Goal: Book appointment/travel/reservation

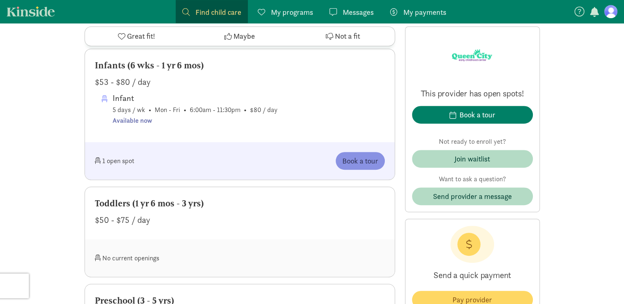
scroll to position [453, 0]
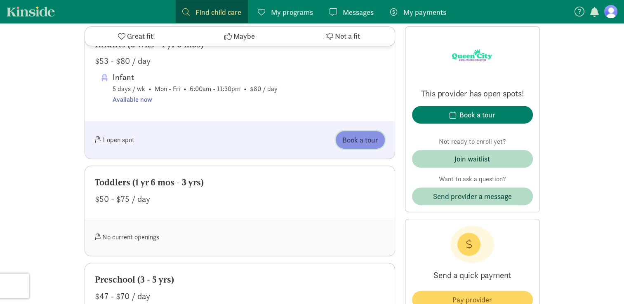
click at [370, 146] on span "Book a tour" at bounding box center [360, 139] width 36 height 11
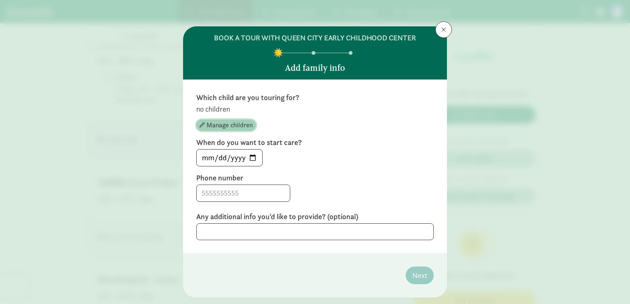
click at [226, 125] on span "Manage children" at bounding box center [230, 125] width 46 height 10
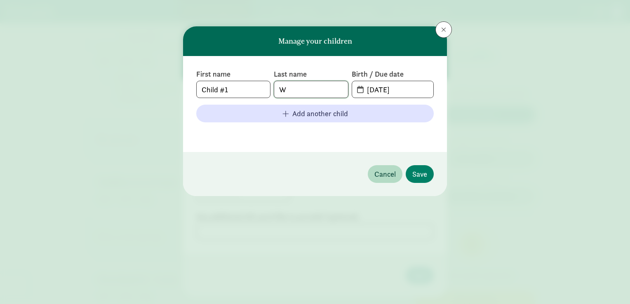
click at [295, 92] on input "W" at bounding box center [310, 89] width 73 height 16
type input "White"
click at [413, 87] on input "[DATE]" at bounding box center [397, 89] width 71 height 16
type input "[DATE]"
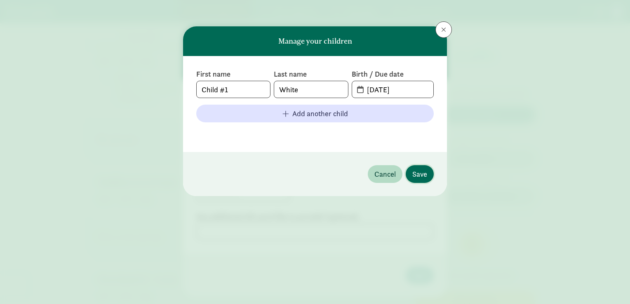
click at [412, 174] on span "Save" at bounding box center [419, 174] width 15 height 11
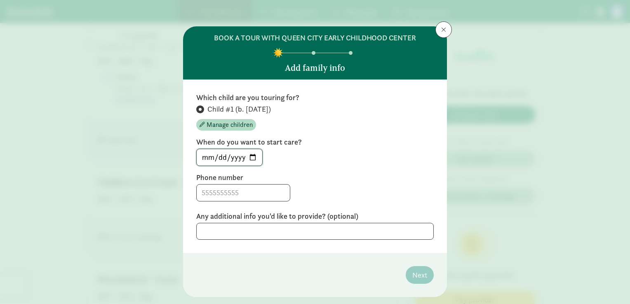
click at [253, 156] on input "[DATE]" at bounding box center [230, 157] width 66 height 16
type input "[DATE]"
click at [240, 195] on input at bounding box center [243, 193] width 93 height 16
type input "7165361846"
click at [280, 234] on textarea at bounding box center [314, 231] width 237 height 17
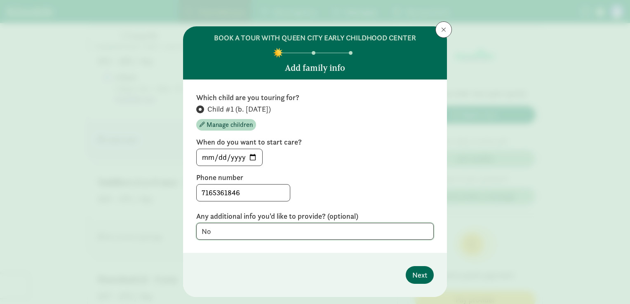
type textarea "No"
click at [416, 274] on span "Next" at bounding box center [419, 275] width 15 height 11
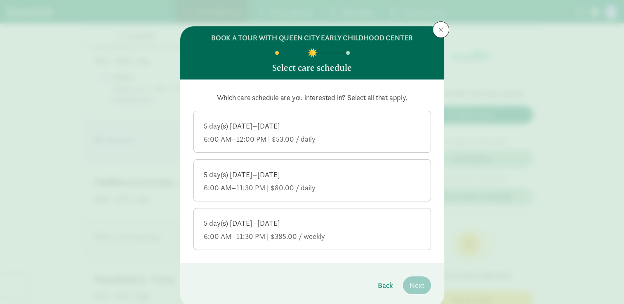
click at [289, 228] on div "5 day(s) [DATE]–[DATE] 6:00 AM–11:30 PM | $385.00 / weekly" at bounding box center [312, 229] width 217 height 23
click at [0, 0] on input "5 day(s) [DATE]–[DATE] 6:00 AM–11:30 PM | $385.00 / weekly" at bounding box center [0, 0] width 0 height 0
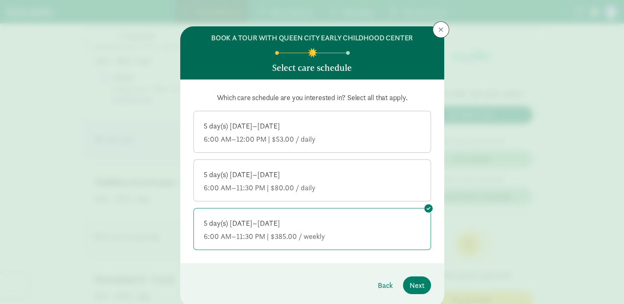
scroll to position [29, 0]
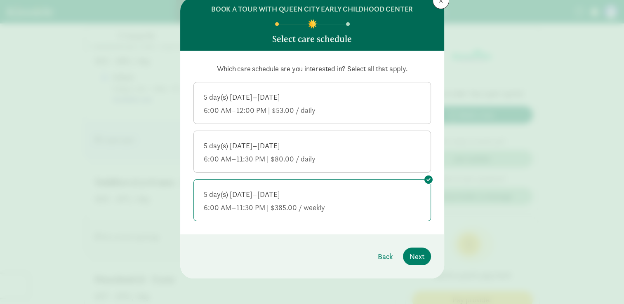
click at [314, 204] on div "6:00 AM–11:30 PM | $385.00 / weekly" at bounding box center [312, 208] width 217 height 10
click at [0, 0] on input "5 day(s) [DATE]–[DATE] 6:00 AM–11:30 PM | $385.00 / weekly" at bounding box center [0, 0] width 0 height 0
click at [363, 212] on div "6:00 AM–11:30 PM | $385.00 / weekly" at bounding box center [312, 208] width 217 height 10
click at [0, 0] on input "5 day(s) [DATE]–[DATE] 6:00 AM–11:30 PM | $385.00 / weekly" at bounding box center [0, 0] width 0 height 0
click at [420, 251] on span "Next" at bounding box center [416, 256] width 15 height 11
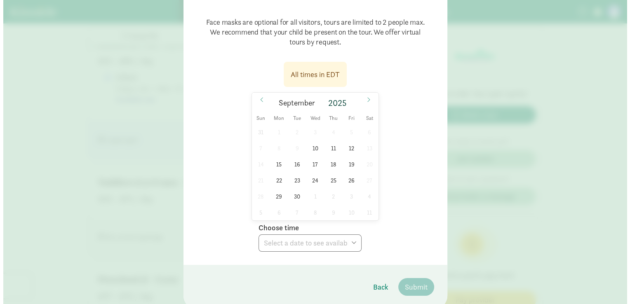
scroll to position [82, 0]
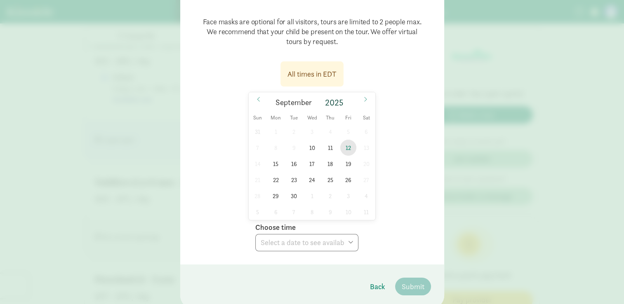
click at [345, 146] on span "12" at bounding box center [348, 148] width 16 height 16
click at [323, 238] on select "Choose time 10:00 AM 10:30 AM 11:00 AM 11:30 AM 12:00 PM 12:30 PM 01:00 PM 01:3…" at bounding box center [306, 242] width 103 height 17
click at [397, 179] on div "All times in EDT [DATE] [DATE] Sun Mon Tue Wed Thu Fri Sat 31 1 2 3 4 5 6 7 8 9…" at bounding box center [311, 153] width 237 height 195
click at [349, 151] on span "12" at bounding box center [348, 148] width 16 height 16
click at [345, 150] on span "12" at bounding box center [348, 148] width 16 height 16
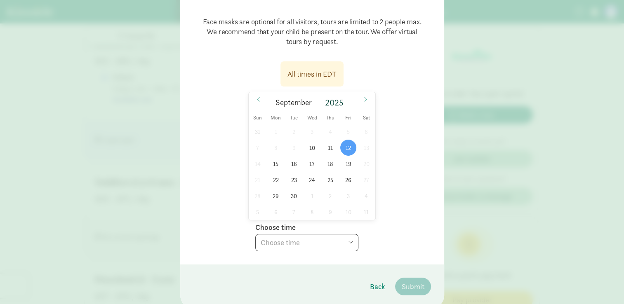
click at [348, 151] on span "12" at bounding box center [348, 148] width 16 height 16
click at [347, 247] on select "Choose time 10:00 AM 10:30 AM 11:00 AM 11:30 AM 12:00 PM 12:30 PM 01:00 PM 01:3…" at bounding box center [306, 242] width 103 height 17
select select "[DATE]T11:00:00.000-04:00"
click at [255, 234] on select "Choose time 10:00 AM 10:30 AM 11:00 AM 11:30 AM 12:00 PM 12:30 PM 01:00 PM 01:3…" at bounding box center [306, 242] width 103 height 17
click at [404, 289] on span "Submit" at bounding box center [413, 286] width 23 height 11
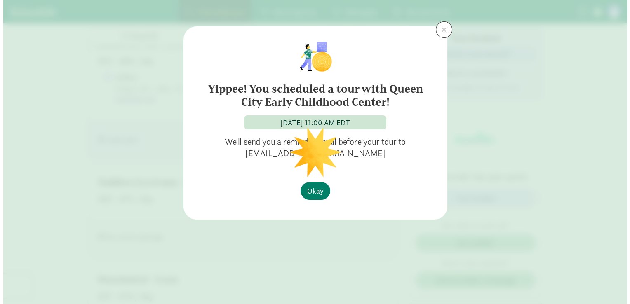
scroll to position [0, 0]
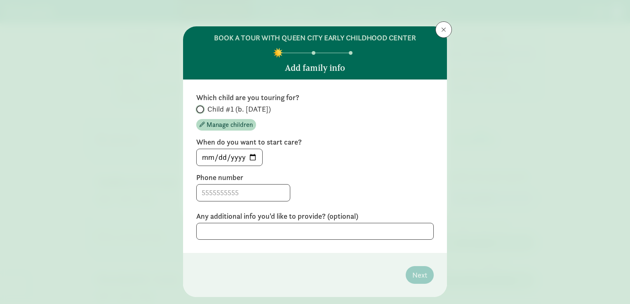
click at [197, 107] on input "Child #1 (b. [DATE])" at bounding box center [198, 109] width 5 height 5
radio input "true"
click at [239, 193] on input at bounding box center [243, 193] width 93 height 16
type input "7165361846"
click at [415, 271] on span "Next" at bounding box center [419, 275] width 15 height 11
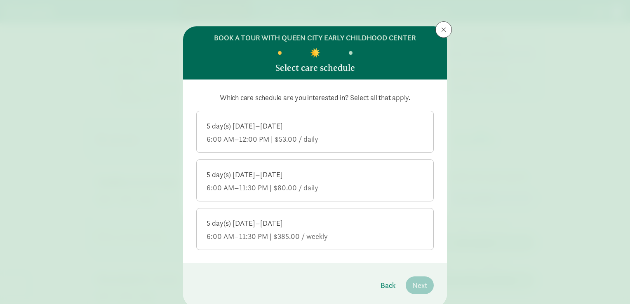
click at [382, 230] on div "5 day(s) [DATE]–[DATE] 6:00 AM–11:30 PM | $385.00 / weekly" at bounding box center [315, 229] width 217 height 23
click at [0, 0] on input "5 day(s) [DATE]–[DATE] 6:00 AM–11:30 PM | $385.00 / weekly" at bounding box center [0, 0] width 0 height 0
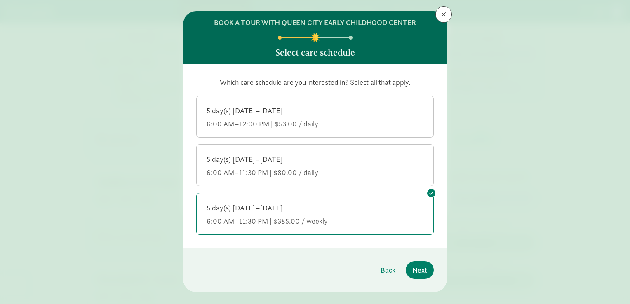
scroll to position [29, 0]
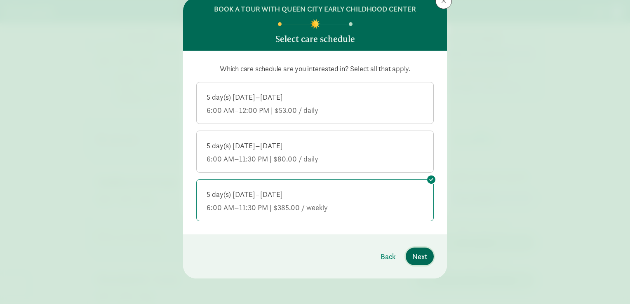
click at [421, 251] on span "Next" at bounding box center [419, 256] width 15 height 11
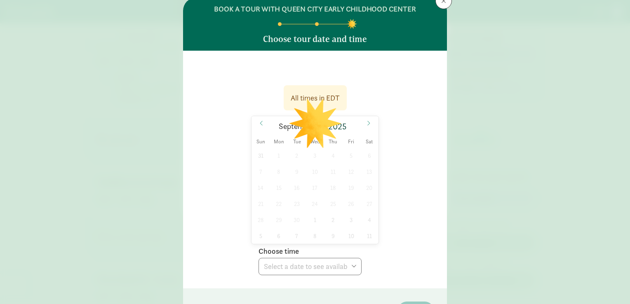
scroll to position [0, 0]
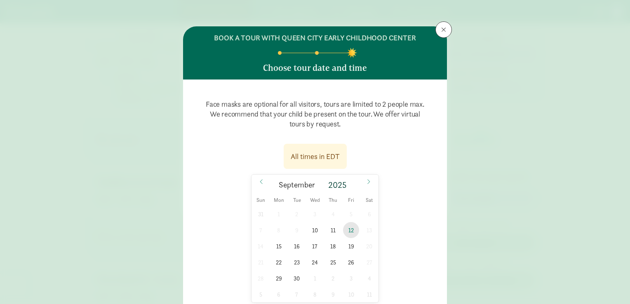
click at [348, 232] on span "12" at bounding box center [351, 230] width 16 height 16
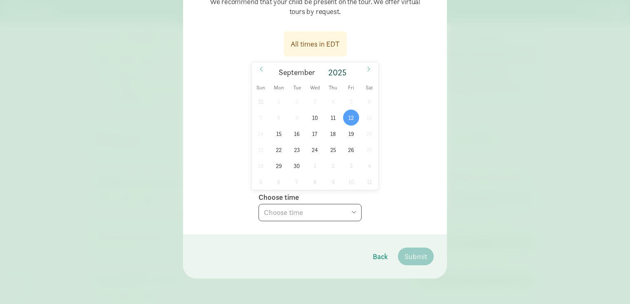
click at [347, 215] on select "Choose time 10:00 AM 10:30 AM 11:30 AM 12:00 PM 12:30 PM 01:00 PM 01:30 PM" at bounding box center [309, 212] width 103 height 17
select select "[DATE]T10:30:00.000-04:00"
click at [258, 204] on select "Choose time 10:00 AM 10:30 AM 11:30 AM 12:00 PM 12:30 PM 01:00 PM 01:30 PM" at bounding box center [309, 212] width 103 height 17
click at [409, 258] on span "Submit" at bounding box center [415, 256] width 23 height 11
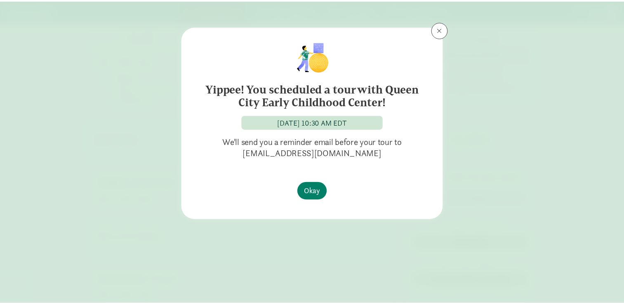
scroll to position [0, 0]
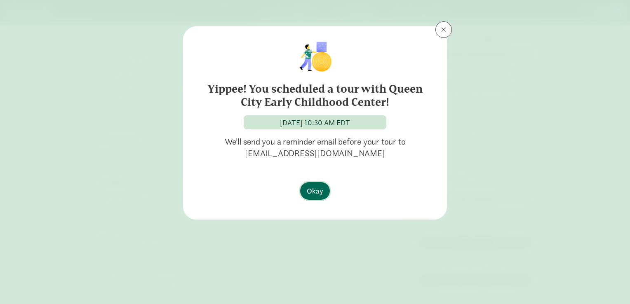
click at [315, 194] on span "Okay" at bounding box center [315, 191] width 16 height 11
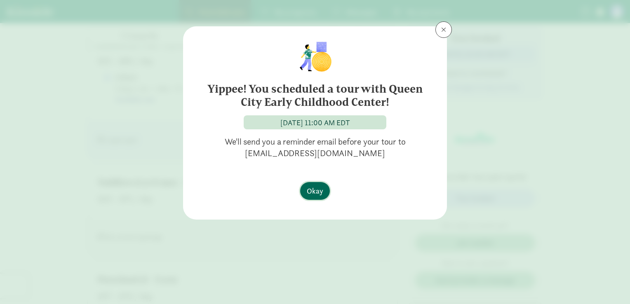
click at [315, 194] on span "Okay" at bounding box center [315, 191] width 16 height 11
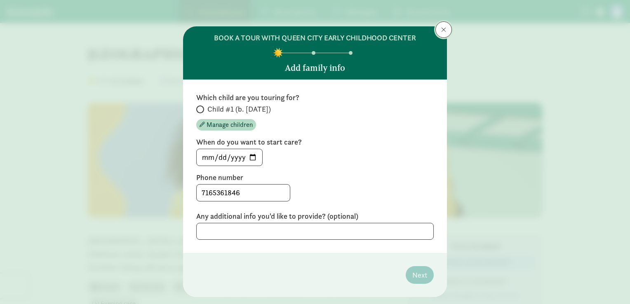
click at [437, 32] on button at bounding box center [443, 29] width 16 height 16
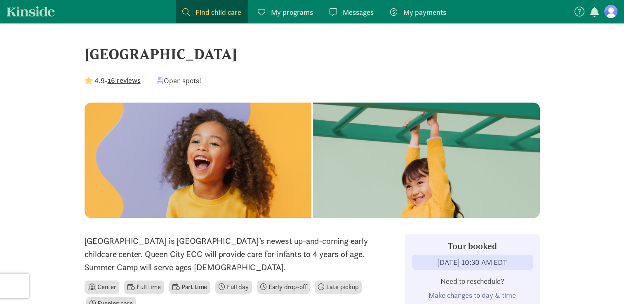
click at [289, 18] on link "My programs Programs" at bounding box center [285, 11] width 68 height 23
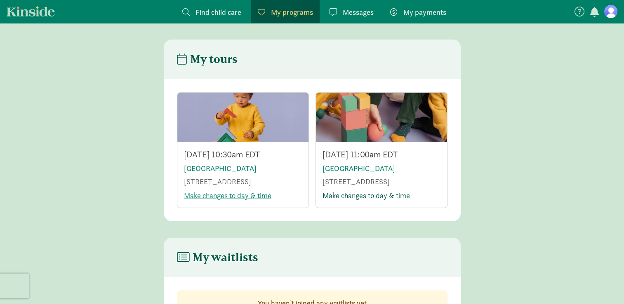
click at [343, 197] on link "Make changes to day & time" at bounding box center [365, 195] width 87 height 9
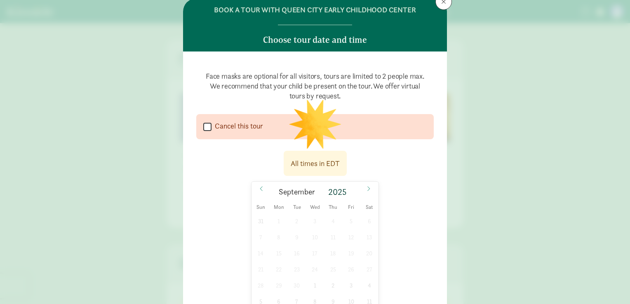
scroll to position [41, 0]
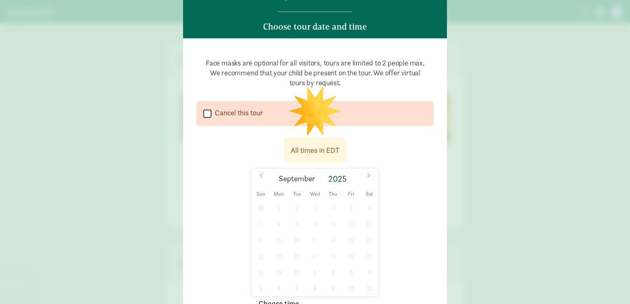
click at [205, 113] on input "Cancel this tour" at bounding box center [207, 113] width 8 height 11
checkbox input "true"
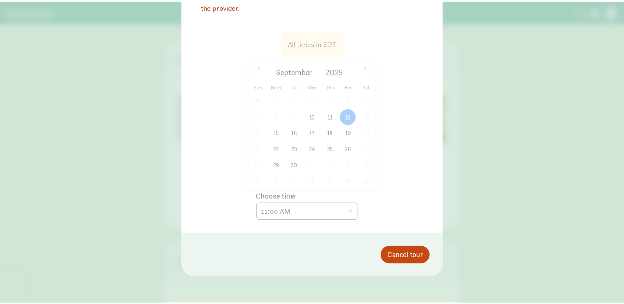
scroll to position [183, 0]
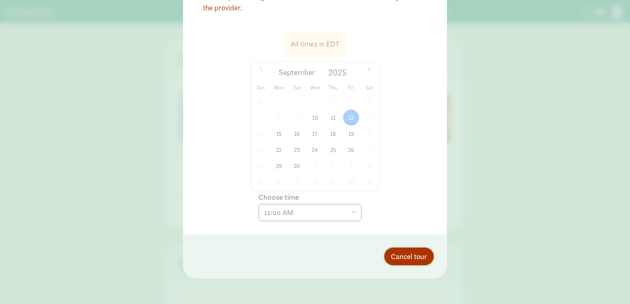
click at [391, 251] on span "Cancel tour" at bounding box center [409, 256] width 36 height 11
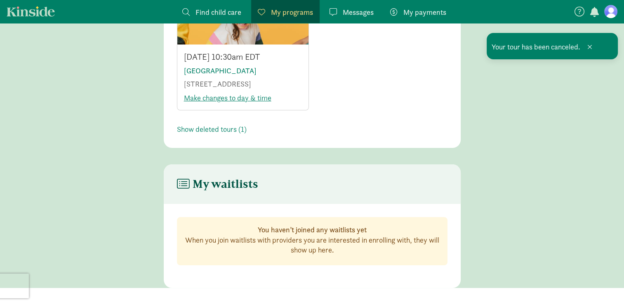
scroll to position [0, 0]
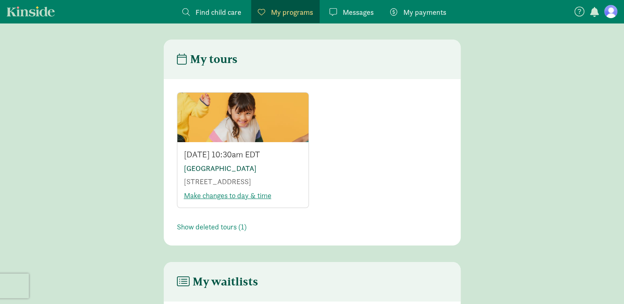
click at [247, 169] on link "[GEOGRAPHIC_DATA]" at bounding box center [220, 168] width 73 height 9
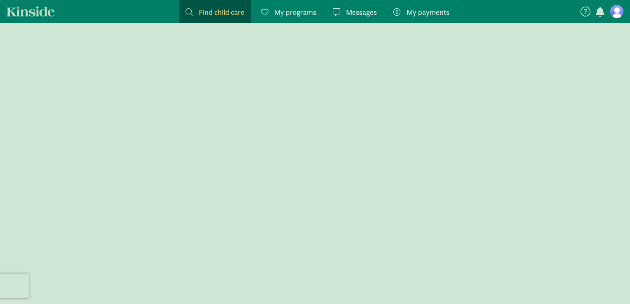
click at [279, 10] on span "My programs" at bounding box center [295, 12] width 42 height 11
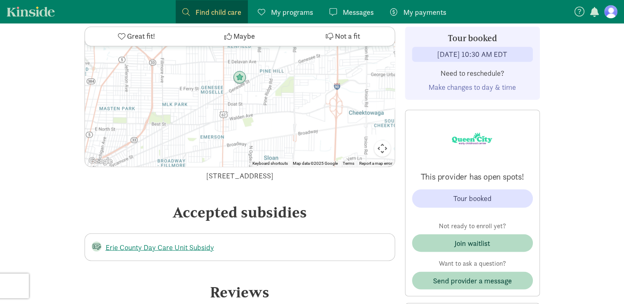
scroll to position [1337, 0]
